Goal: Navigation & Orientation: Understand site structure

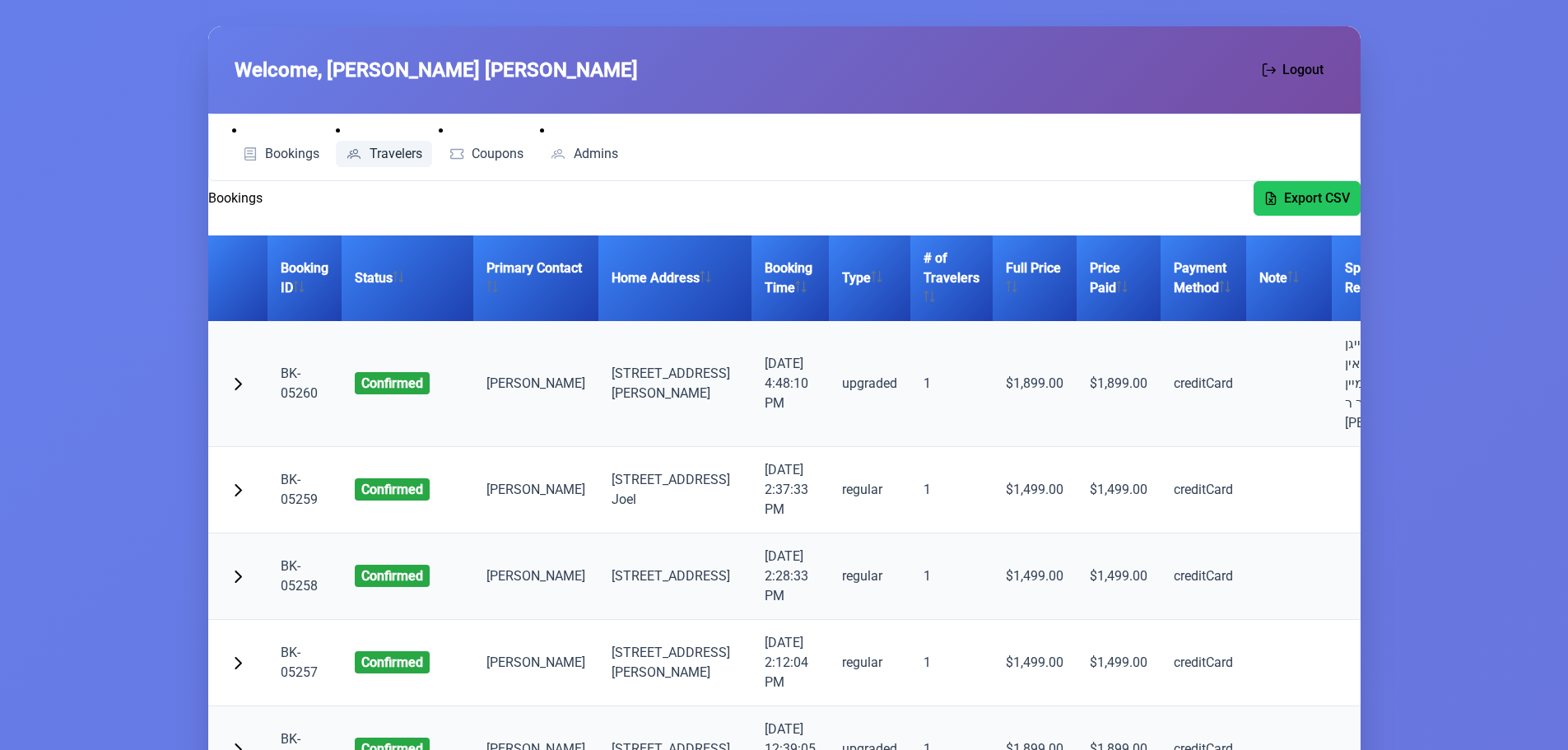
click at [372, 151] on span "Travelers" at bounding box center [396, 154] width 53 height 14
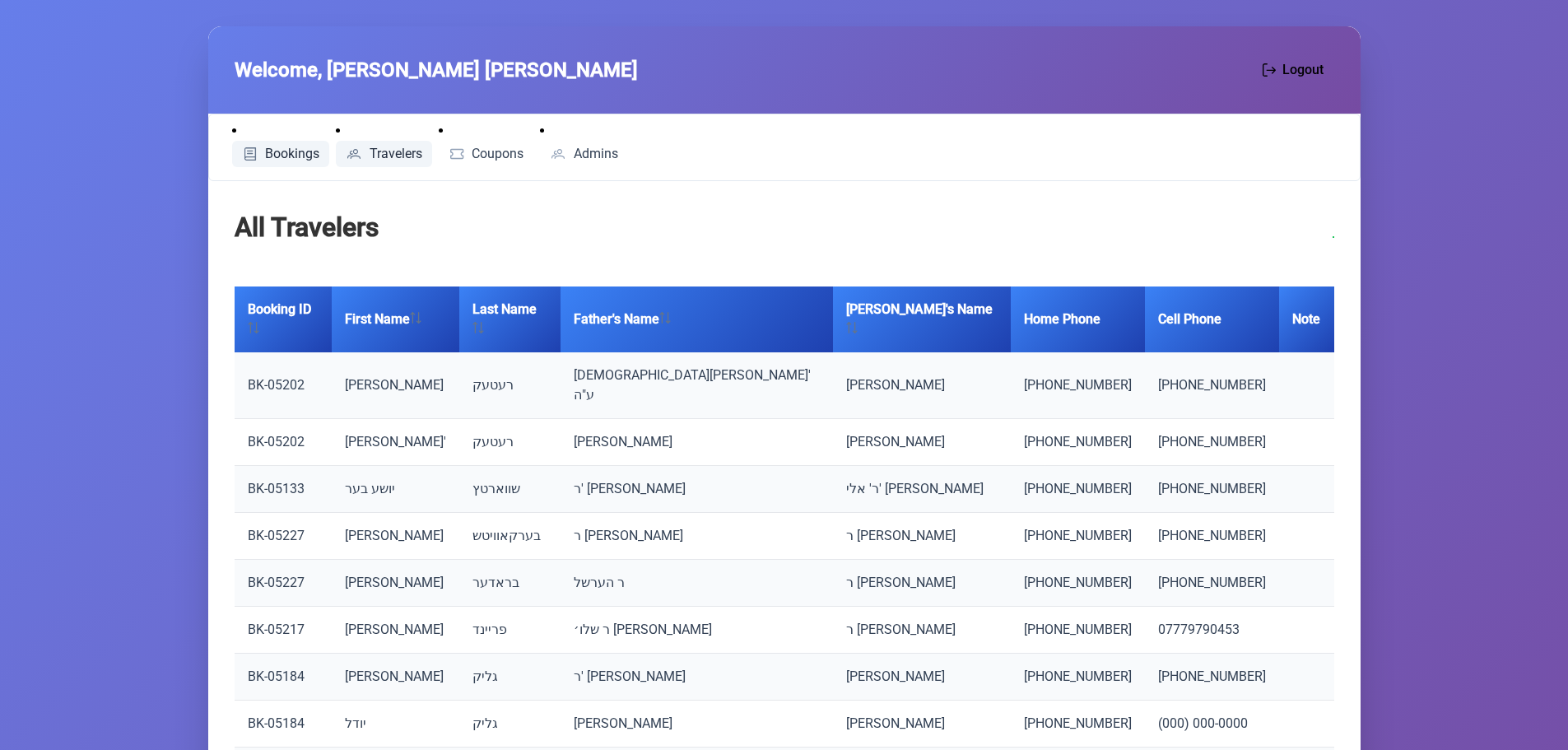
click at [285, 157] on span "Bookings" at bounding box center [292, 154] width 54 height 14
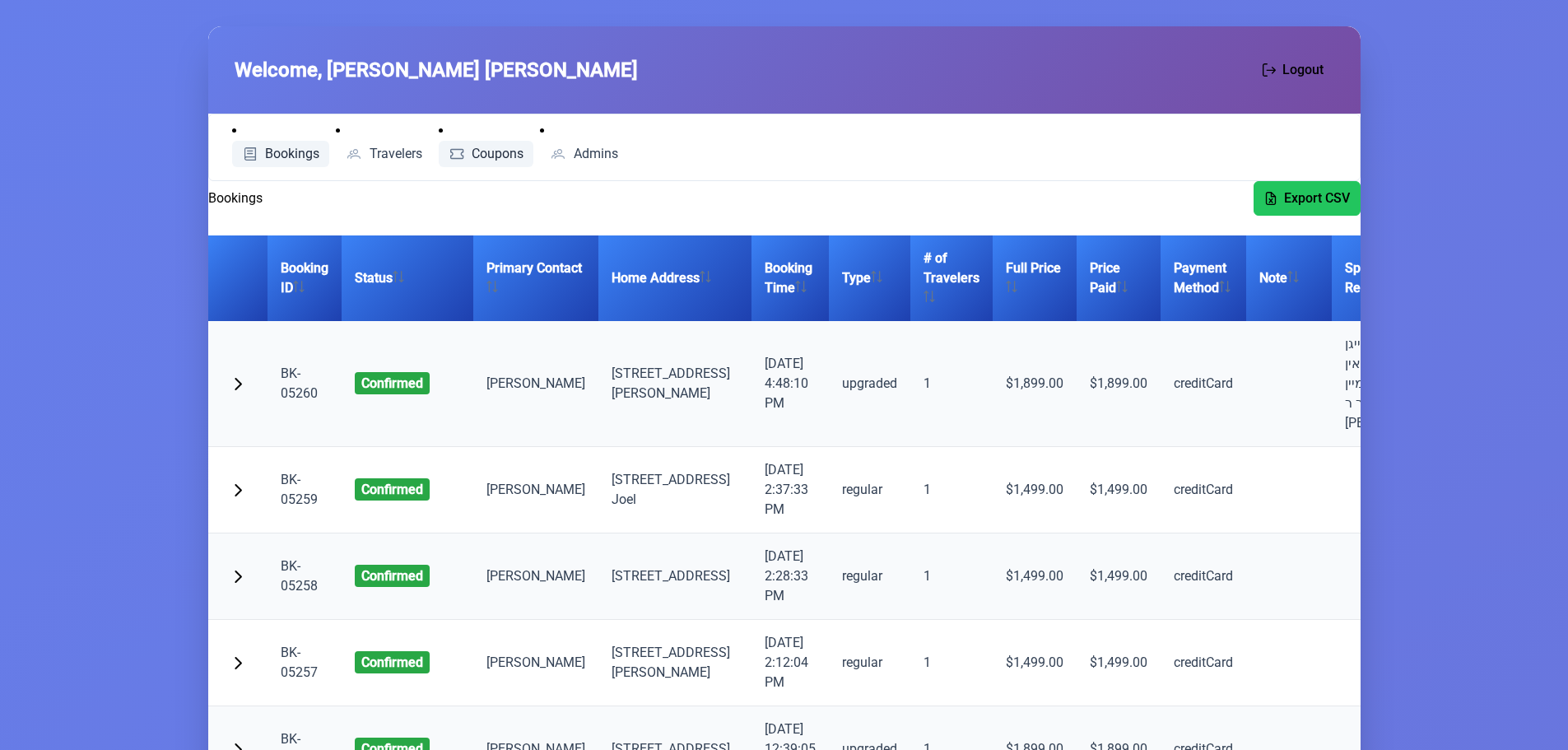
click at [478, 148] on span "Coupons" at bounding box center [497, 154] width 52 height 14
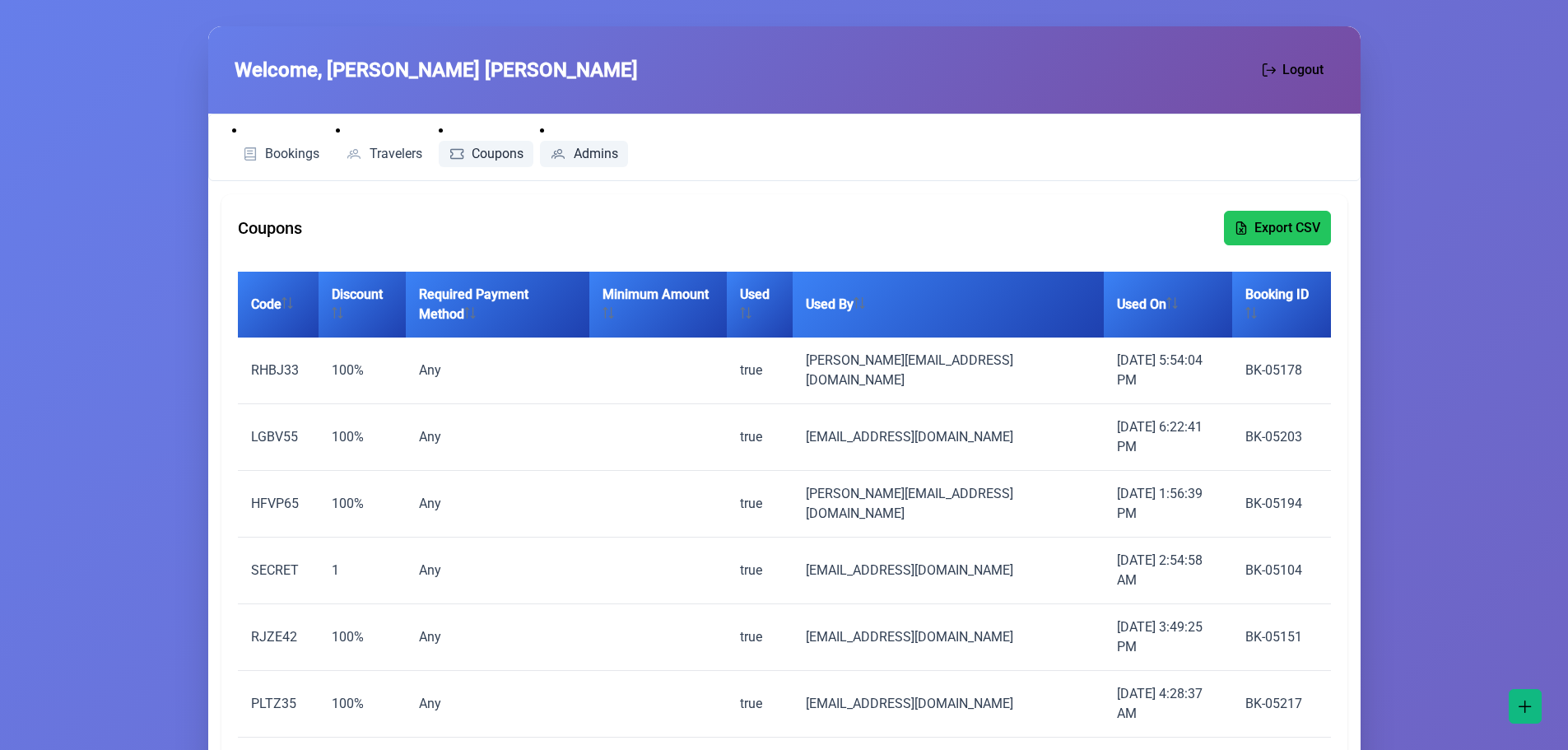
click at [588, 152] on span "Admins" at bounding box center [595, 154] width 44 height 14
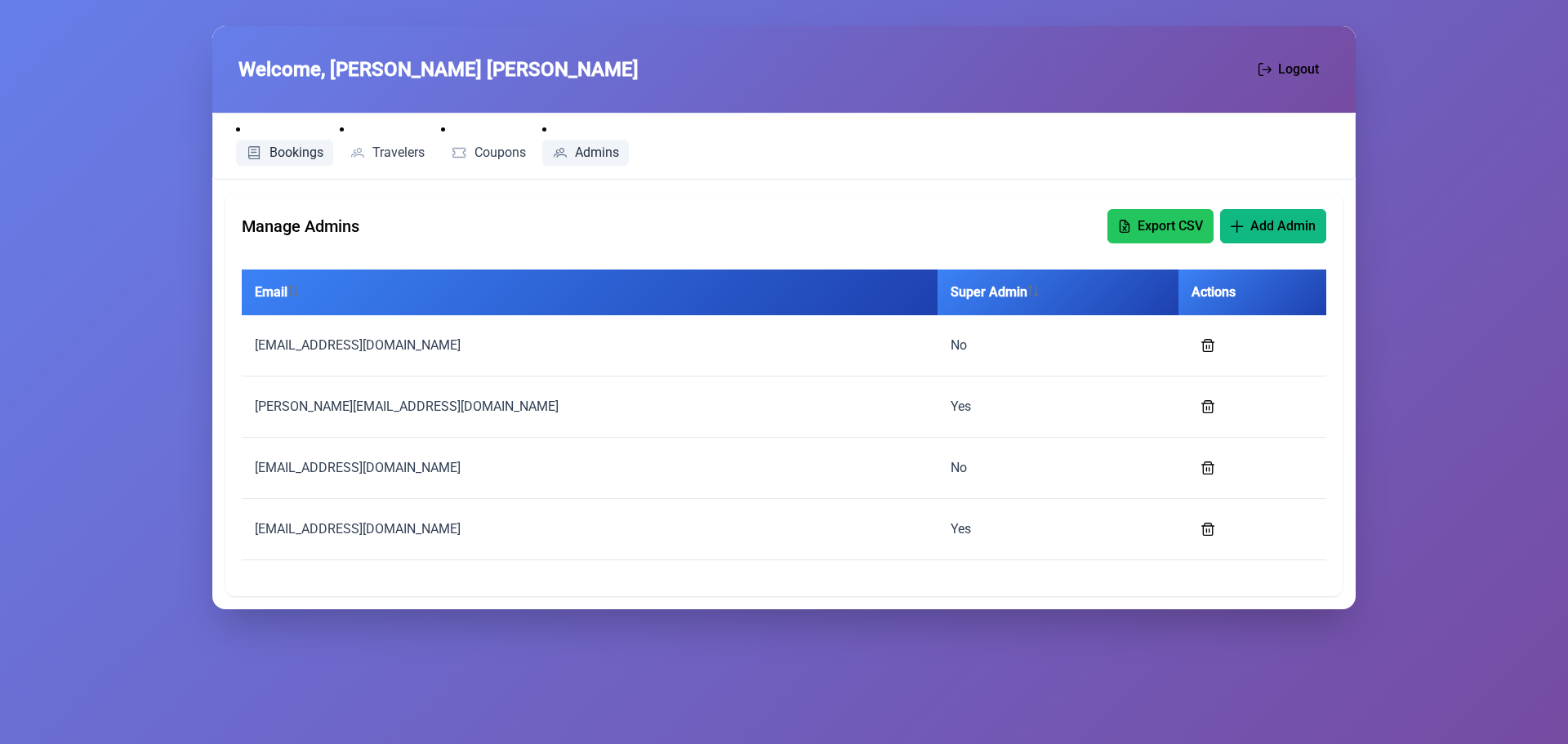
click at [299, 149] on span "Bookings" at bounding box center [297, 153] width 54 height 13
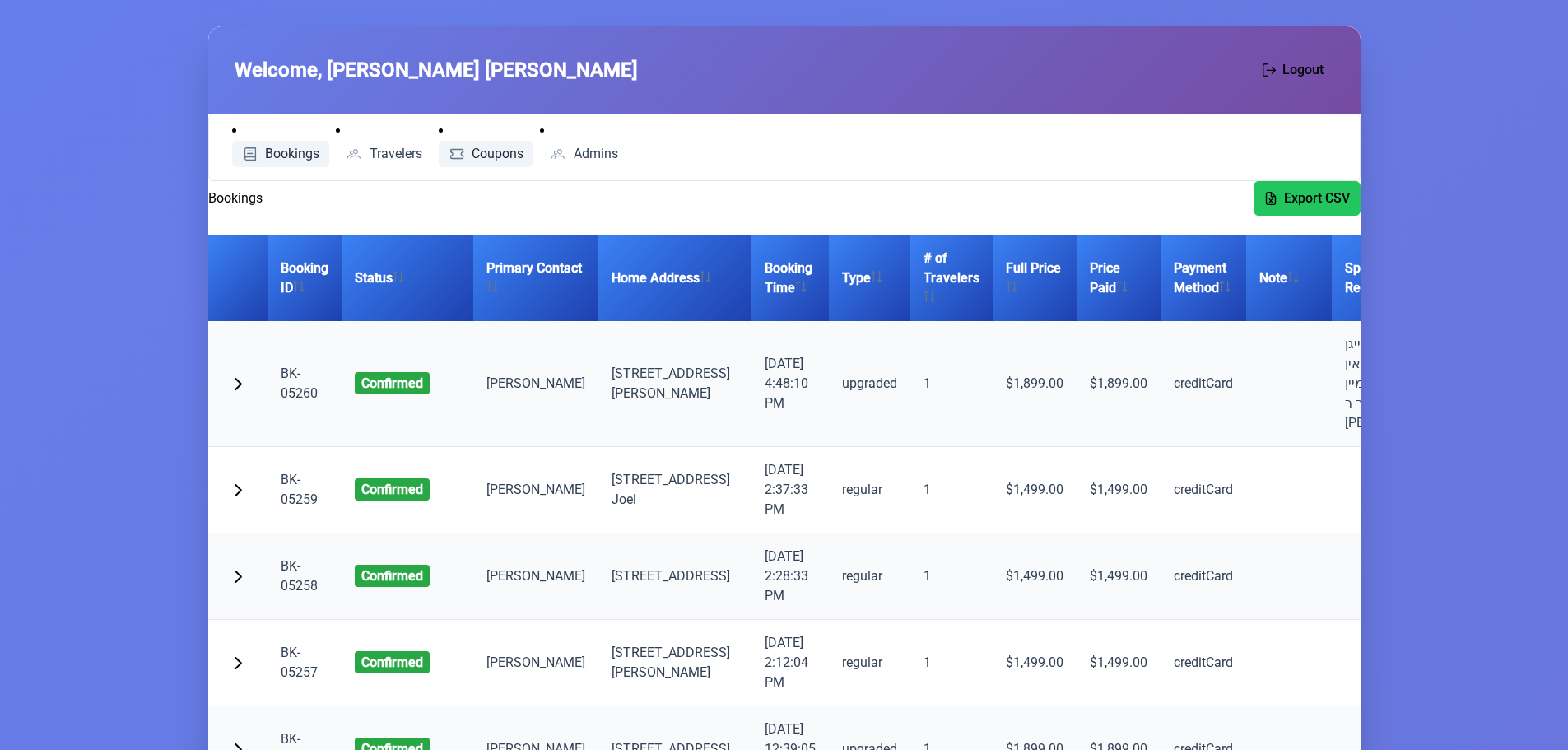
click at [498, 156] on span "Coupons" at bounding box center [497, 154] width 52 height 14
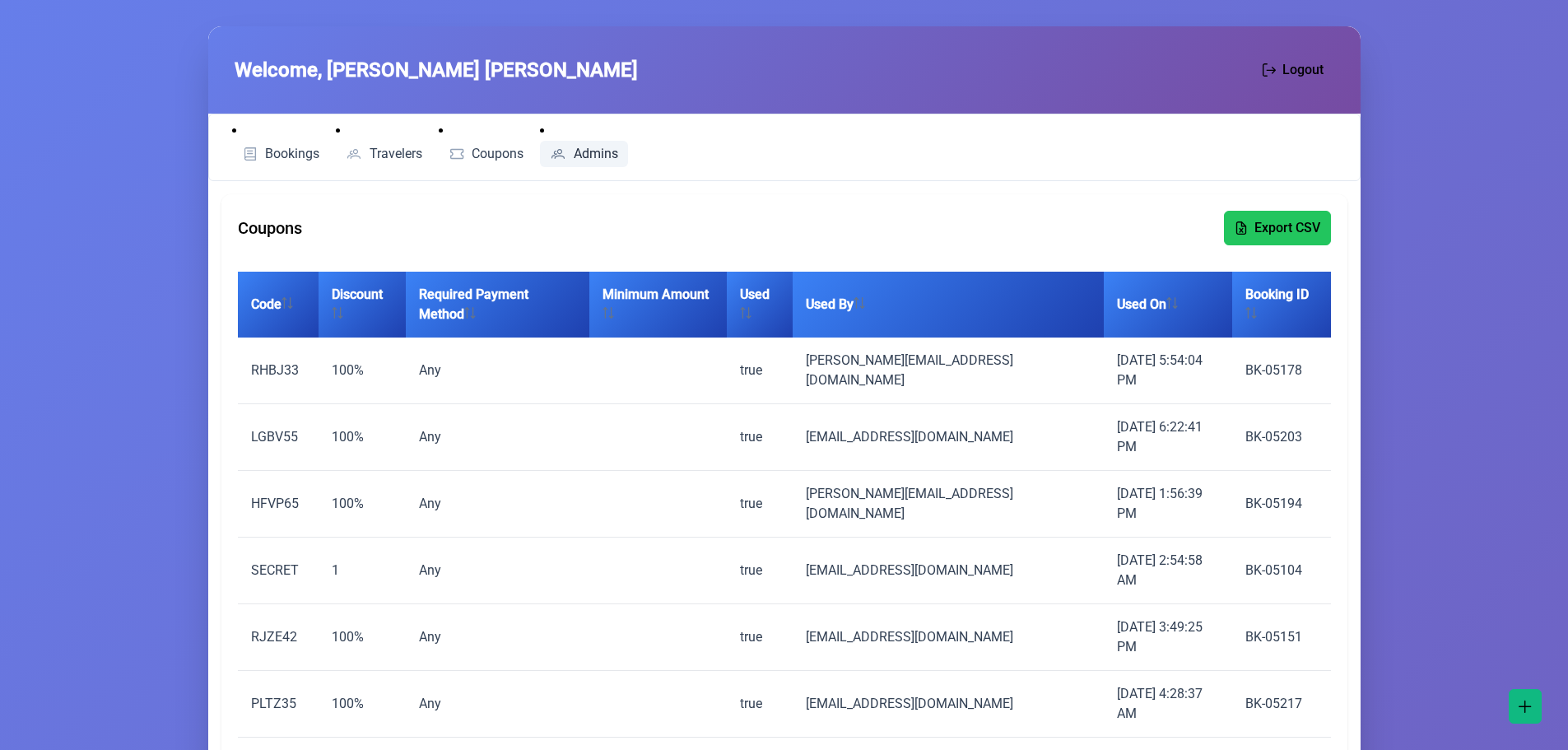
click at [591, 151] on span "Admins" at bounding box center [595, 154] width 44 height 14
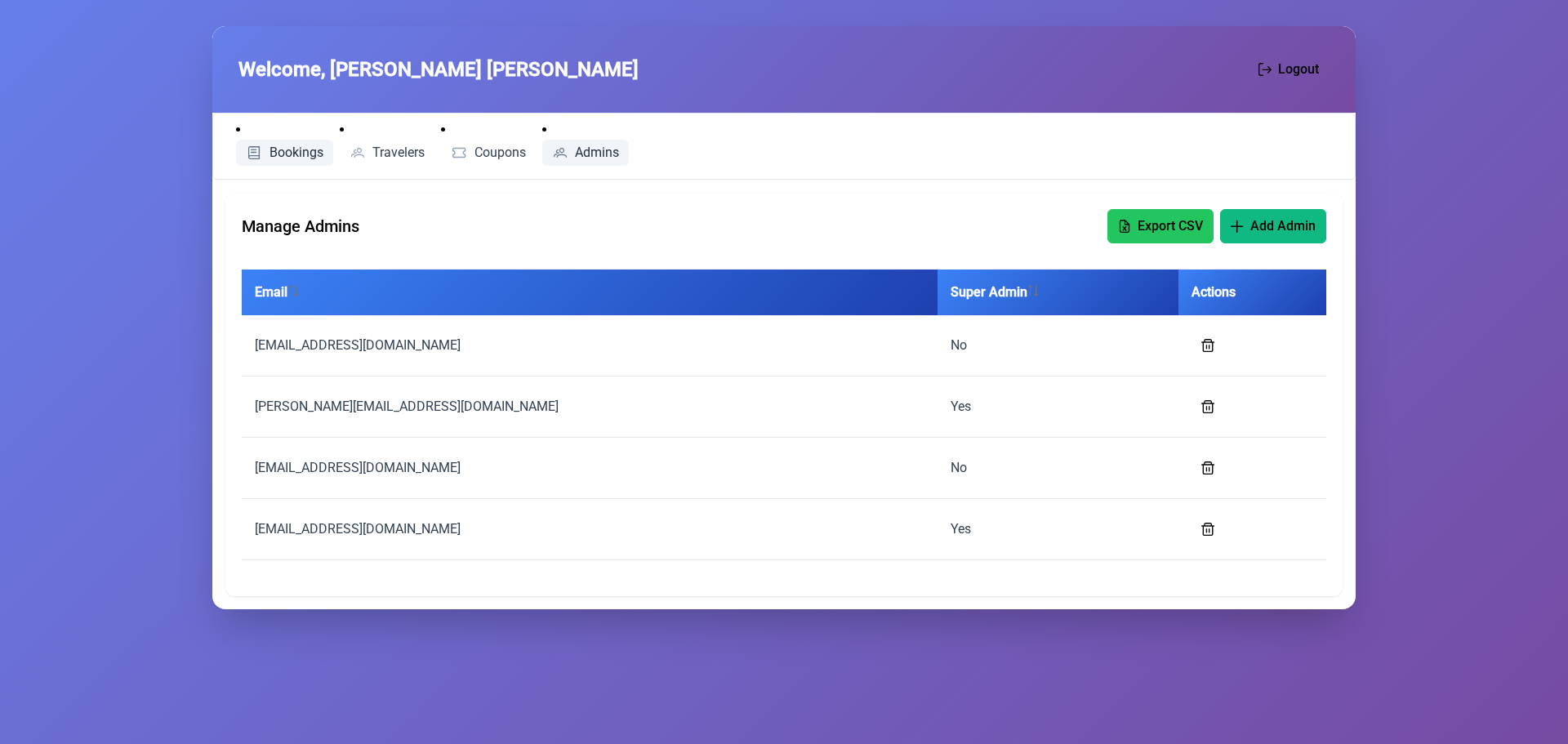
click at [266, 149] on link "Bookings" at bounding box center [284, 152] width 97 height 26
